Goal: Task Accomplishment & Management: Complete application form

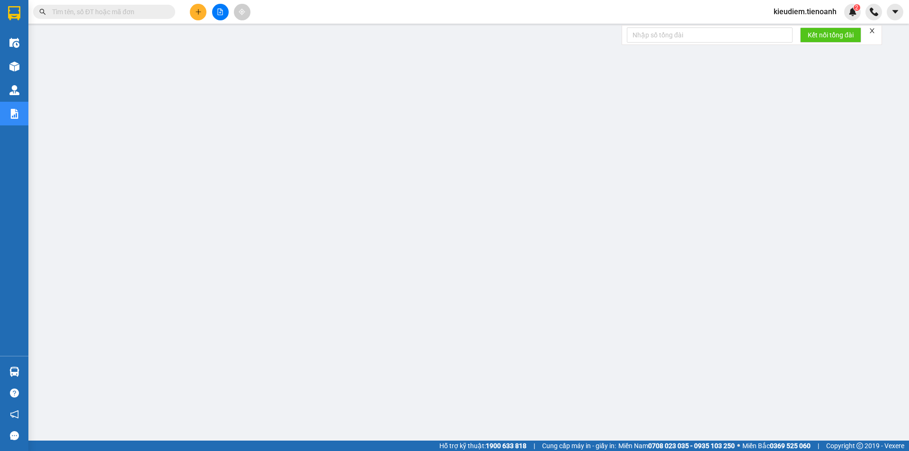
click at [147, 15] on input "text" at bounding box center [108, 12] width 112 height 10
click at [197, 9] on icon "plus" at bounding box center [198, 12] width 7 height 7
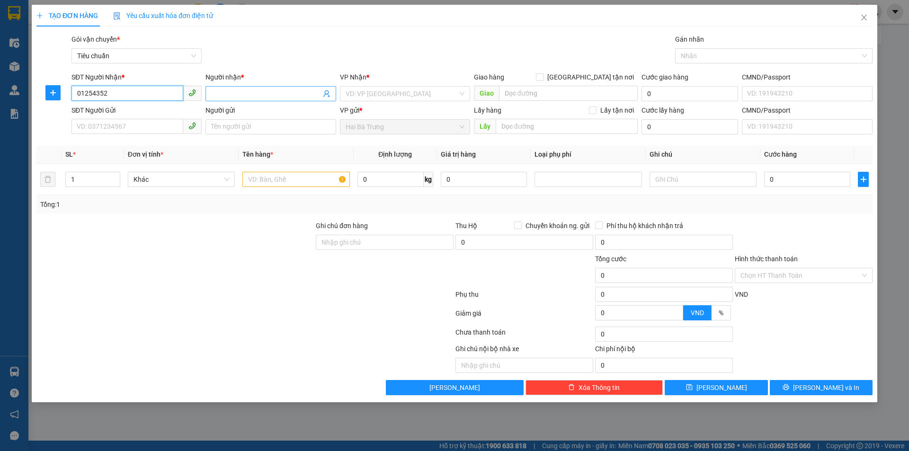
type input "01254352"
click at [225, 87] on span at bounding box center [270, 93] width 130 height 15
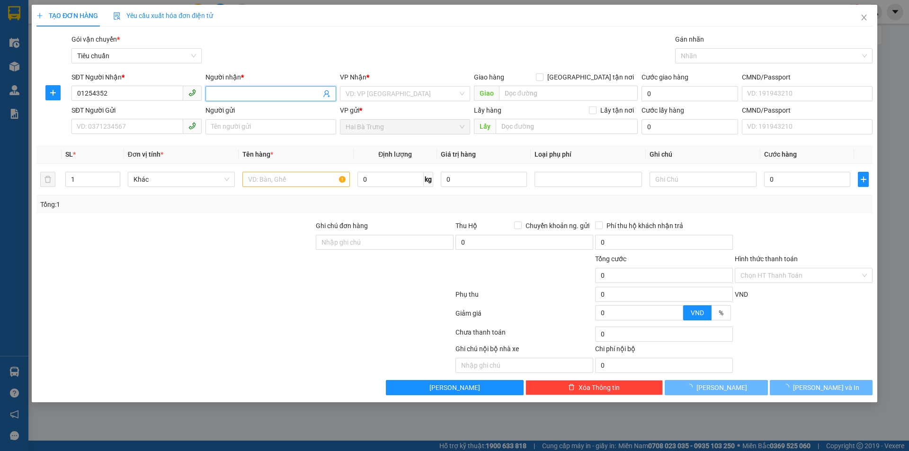
click at [231, 97] on input "Người nhận *" at bounding box center [265, 94] width 109 height 10
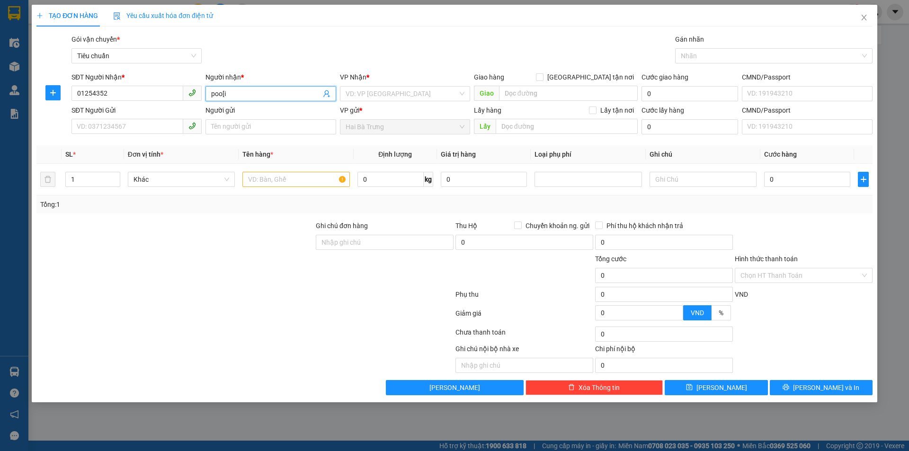
click at [256, 96] on input "poo[i" at bounding box center [265, 94] width 109 height 10
type input "p"
type input "fgjghlkju"
click at [355, 92] on input "search" at bounding box center [402, 94] width 112 height 14
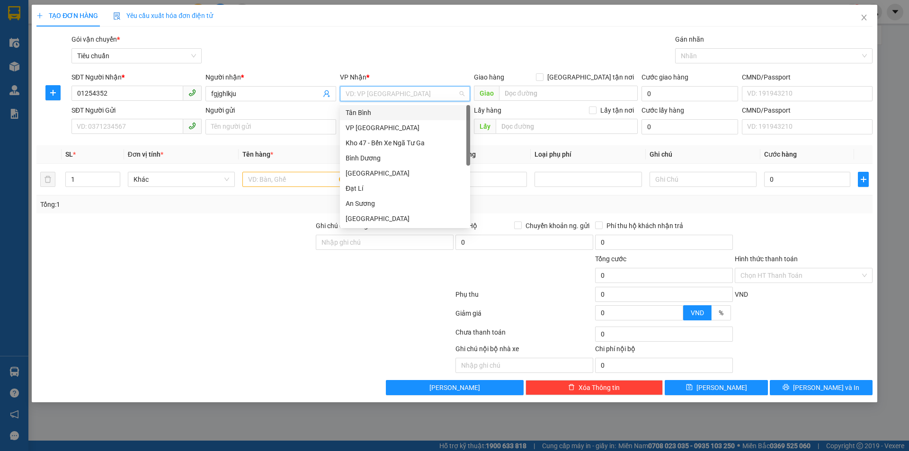
click at [375, 112] on div "Tân Bình" at bounding box center [405, 112] width 119 height 10
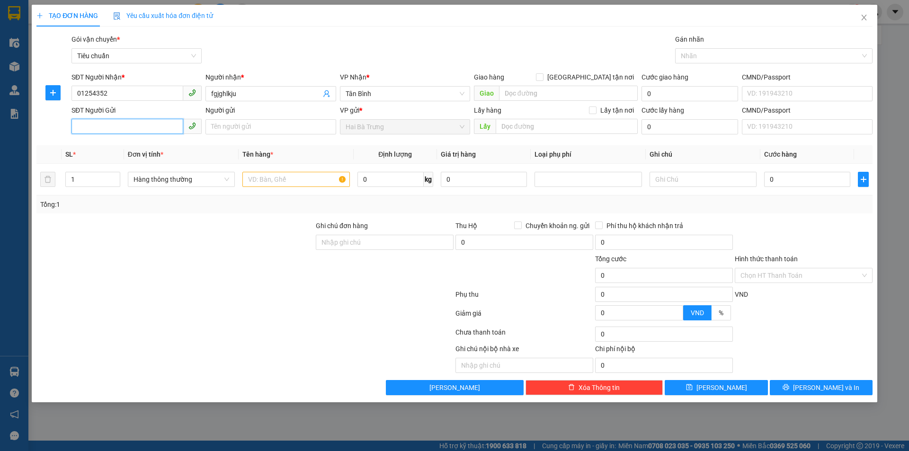
click at [114, 128] on input "SĐT Người Gửi" at bounding box center [127, 126] width 112 height 15
type input "0524354"
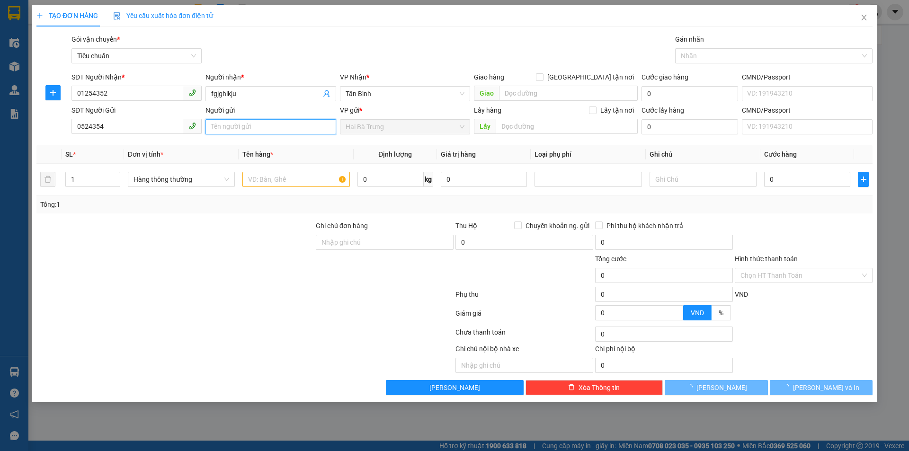
click at [227, 124] on input "Người gửi" at bounding box center [270, 126] width 130 height 15
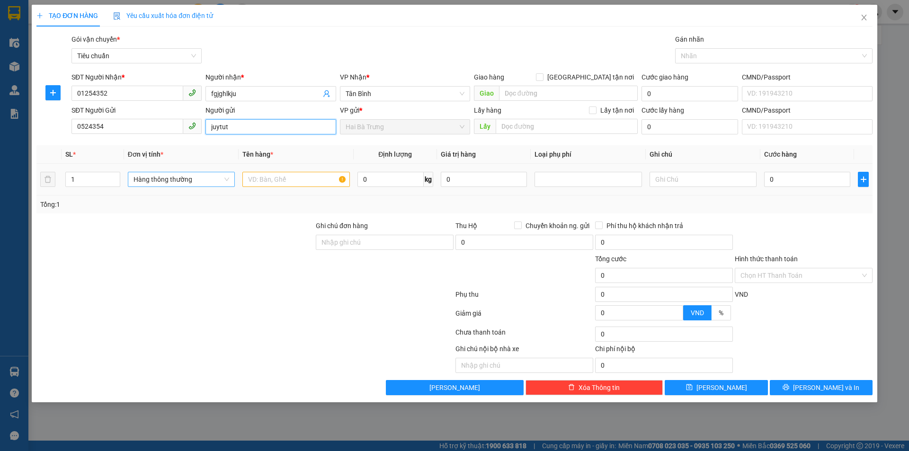
click at [202, 179] on span "Hàng thông thường" at bounding box center [182, 179] width 96 height 14
type input "juytut"
